Goal: Find contact information: Find contact information

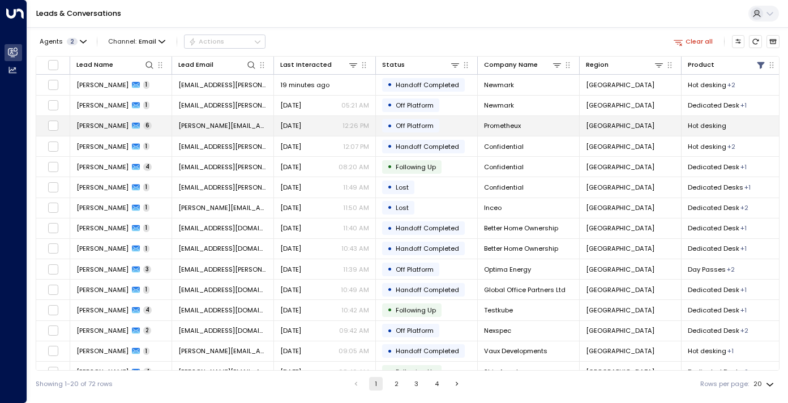
click at [124, 127] on span "[PERSON_NAME]" at bounding box center [102, 125] width 52 height 9
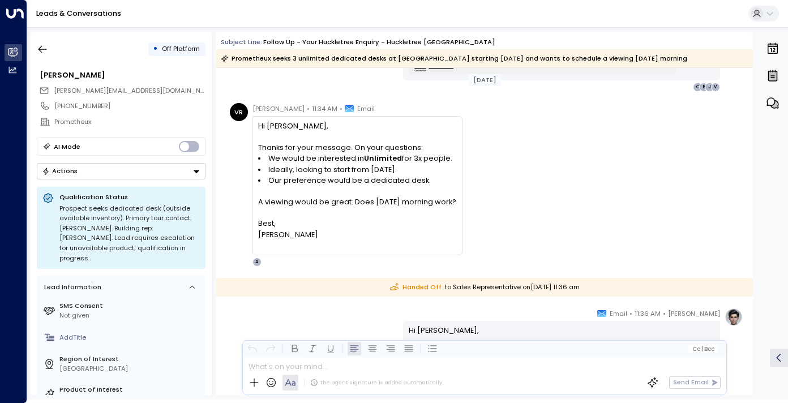
scroll to position [1033, 0]
drag, startPoint x: 420, startPoint y: 179, endPoint x: 347, endPoint y: 179, distance: 73.6
click at [347, 179] on li "Our preference would be a dedicated desk." at bounding box center [357, 181] width 198 height 11
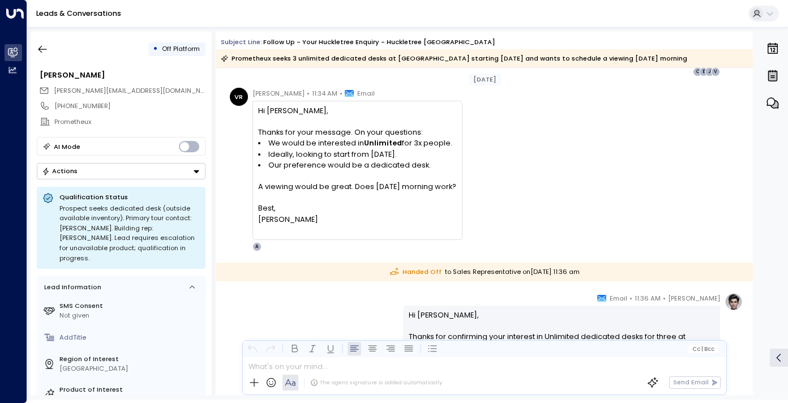
scroll to position [1055, 0]
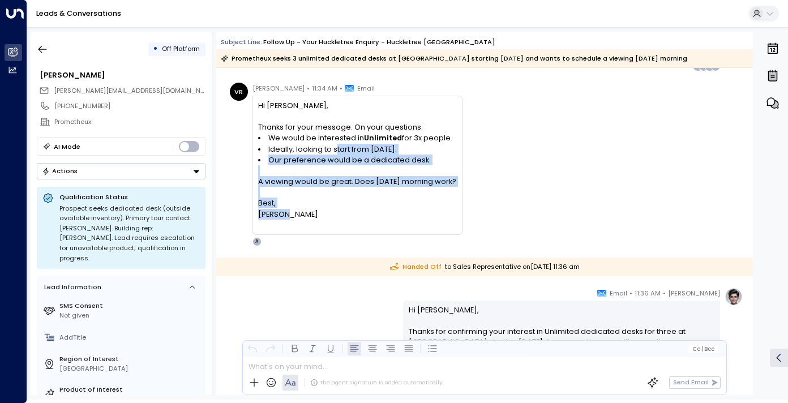
drag, startPoint x: 336, startPoint y: 213, endPoint x: 336, endPoint y: 144, distance: 69.0
click at [336, 144] on div "Hi [PERSON_NAME], Thanks for your message. On your questions: We would be inter…" at bounding box center [357, 160] width 198 height 120
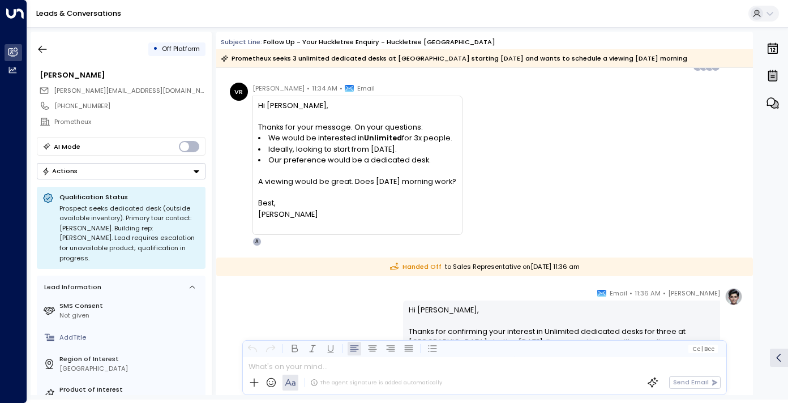
click at [336, 144] on li "Ideally, looking to start from [DATE]." at bounding box center [357, 149] width 198 height 11
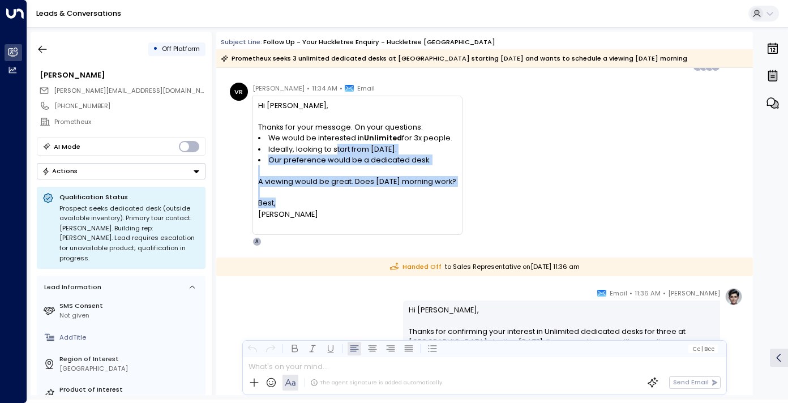
drag, startPoint x: 332, startPoint y: 208, endPoint x: 336, endPoint y: 147, distance: 61.2
click at [336, 147] on div "Hi [PERSON_NAME], Thanks for your message. On your questions: We would be inter…" at bounding box center [357, 160] width 198 height 120
click at [336, 147] on li "Ideally, looking to start from [DATE]." at bounding box center [357, 149] width 198 height 11
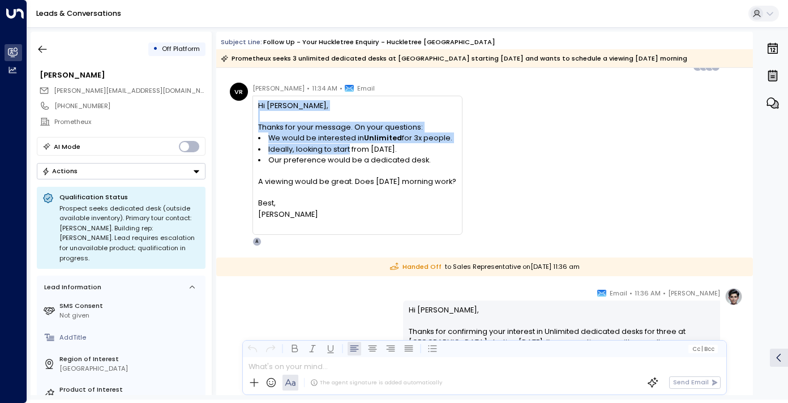
drag, startPoint x: 349, startPoint y: 146, endPoint x: 338, endPoint y: 221, distance: 75.5
click at [338, 221] on div "Hi [PERSON_NAME], Thanks for your message. On your questions: We would be inter…" at bounding box center [357, 165] width 198 height 131
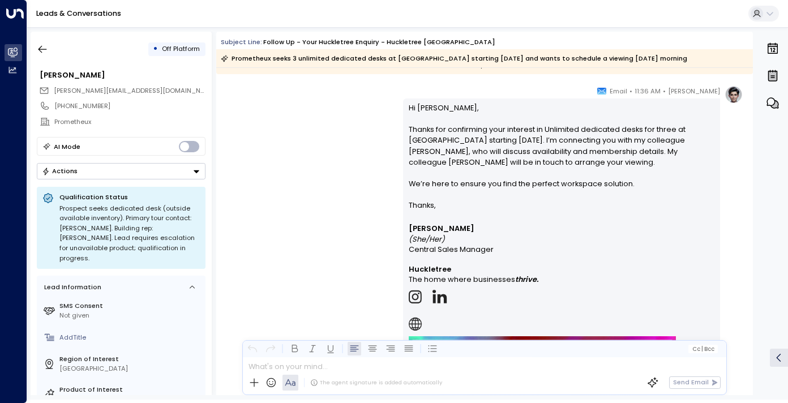
scroll to position [1268, 0]
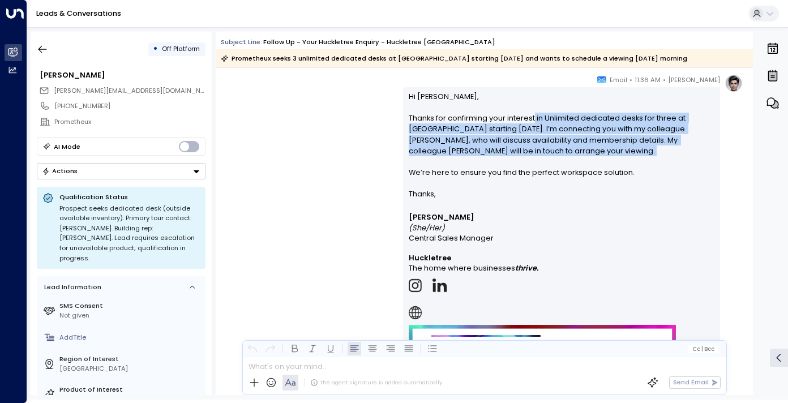
drag, startPoint x: 532, startPoint y: 119, endPoint x: 529, endPoint y: 165, distance: 46.0
click at [529, 165] on p "Hi [PERSON_NAME], Thanks for confirming your interest in Unlimited dedicated de…" at bounding box center [562, 140] width 306 height 98
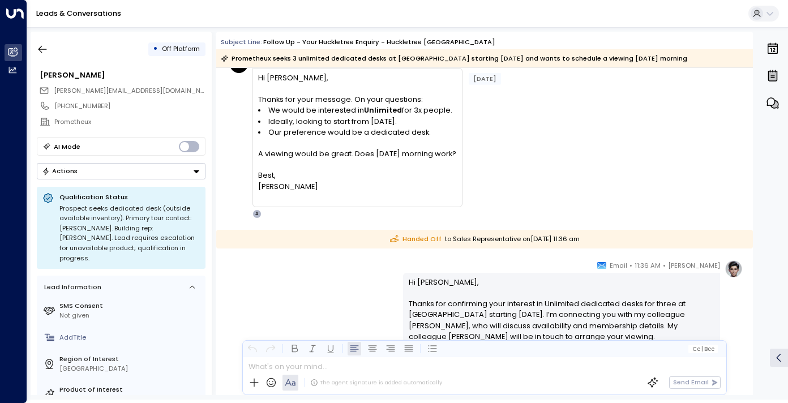
scroll to position [994, 0]
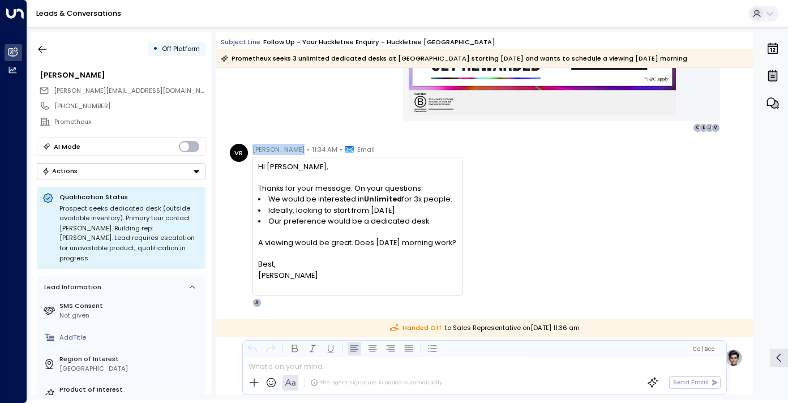
drag, startPoint x: 292, startPoint y: 149, endPoint x: 251, endPoint y: 150, distance: 40.8
click at [252, 150] on div "[PERSON_NAME] • 11:34 AM • Email" at bounding box center [313, 149] width 122 height 11
copy span "[PERSON_NAME]"
drag, startPoint x: 139, startPoint y: 89, endPoint x: 46, endPoint y: 89, distance: 93.4
click at [46, 89] on div "[PERSON_NAME][EMAIL_ADDRESS][DOMAIN_NAME]" at bounding box center [122, 90] width 166 height 15
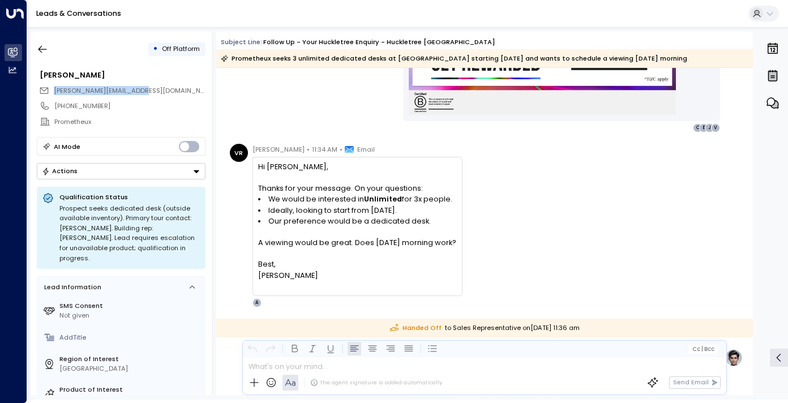
copy span "[PERSON_NAME][EMAIL_ADDRESS][DOMAIN_NAME]"
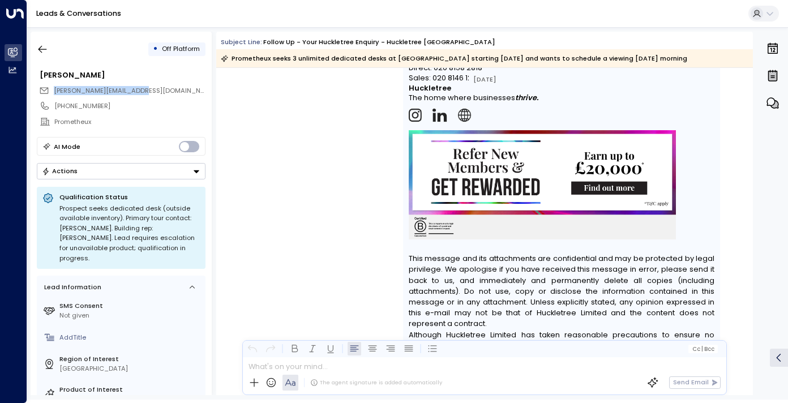
scroll to position [2904, 0]
